Goal: Navigation & Orientation: Find specific page/section

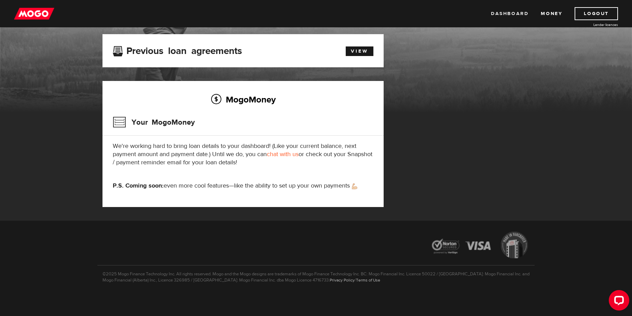
scroll to position [41, 0]
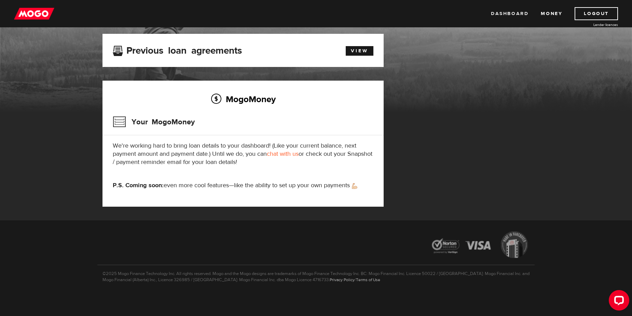
click at [504, 15] on link "Dashboard" at bounding box center [510, 13] width 38 height 13
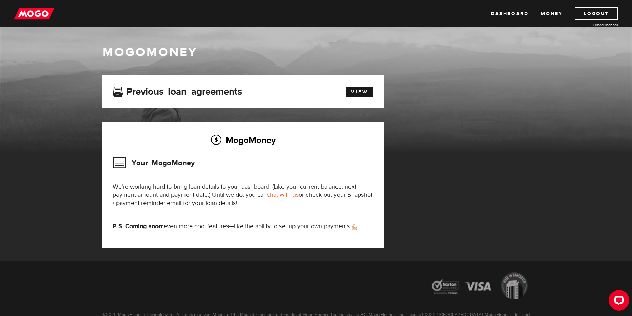
click at [43, 14] on img at bounding box center [34, 13] width 40 height 13
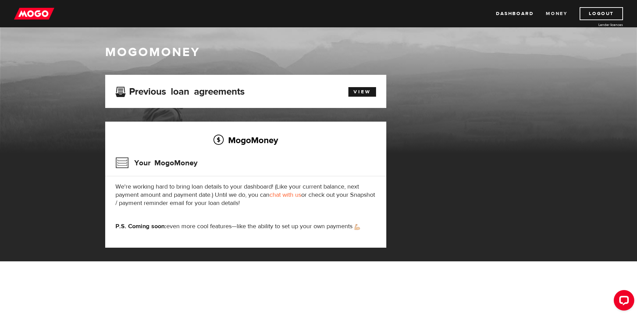
click at [552, 15] on link "Money" at bounding box center [557, 13] width 22 height 13
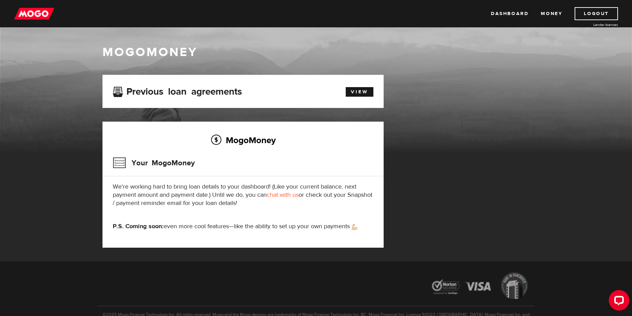
click at [42, 12] on img at bounding box center [34, 13] width 40 height 13
